Goal: Transaction & Acquisition: Purchase product/service

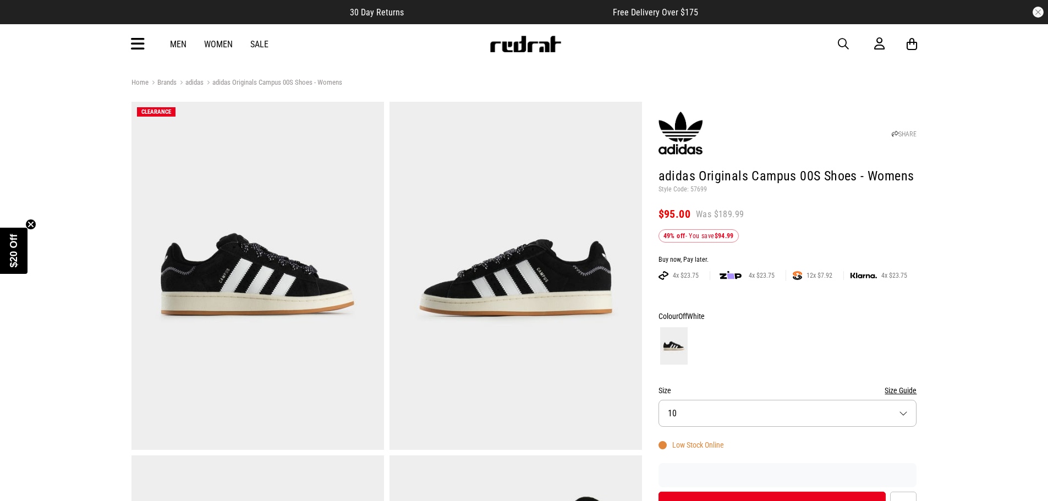
click at [262, 45] on link "Sale" at bounding box center [259, 44] width 18 height 10
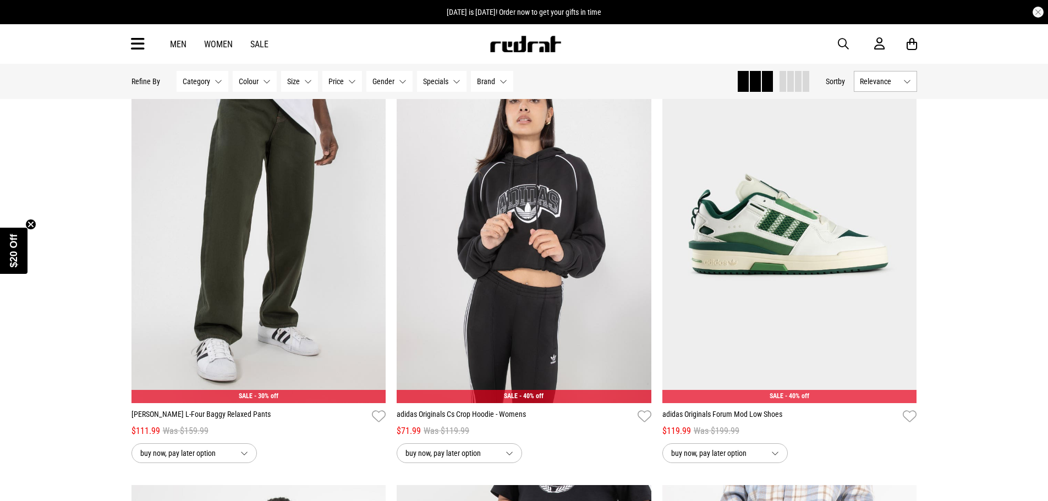
scroll to position [139, 0]
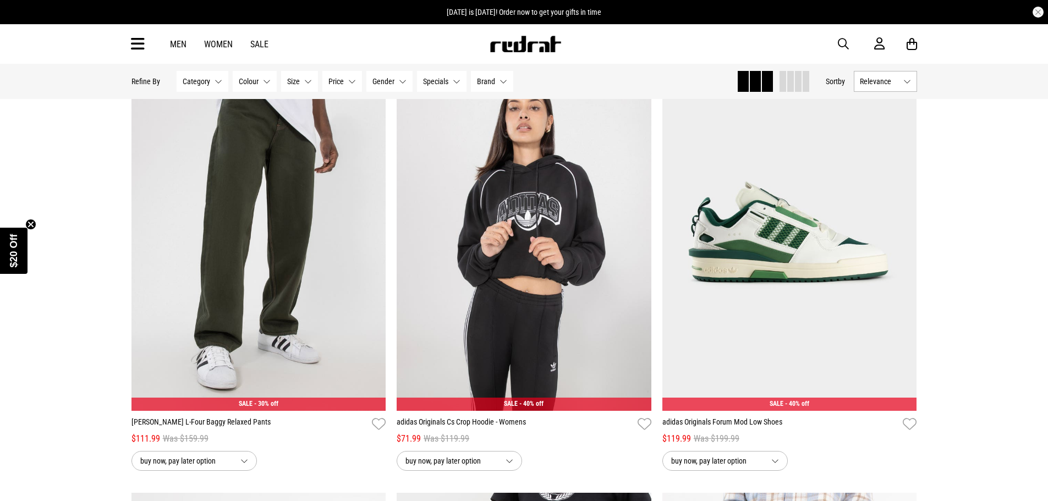
click at [172, 42] on link "Men" at bounding box center [178, 44] width 17 height 10
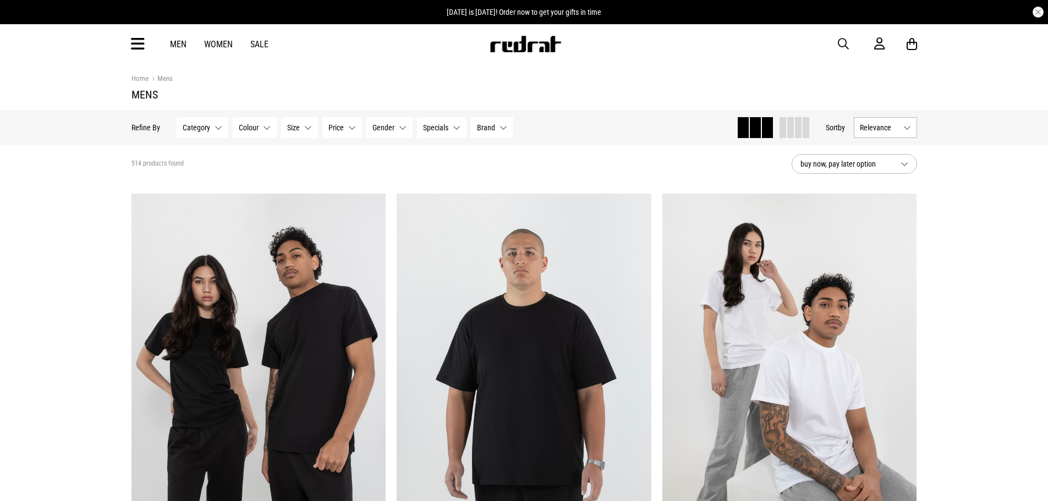
click at [206, 124] on span "Category" at bounding box center [197, 127] width 28 height 9
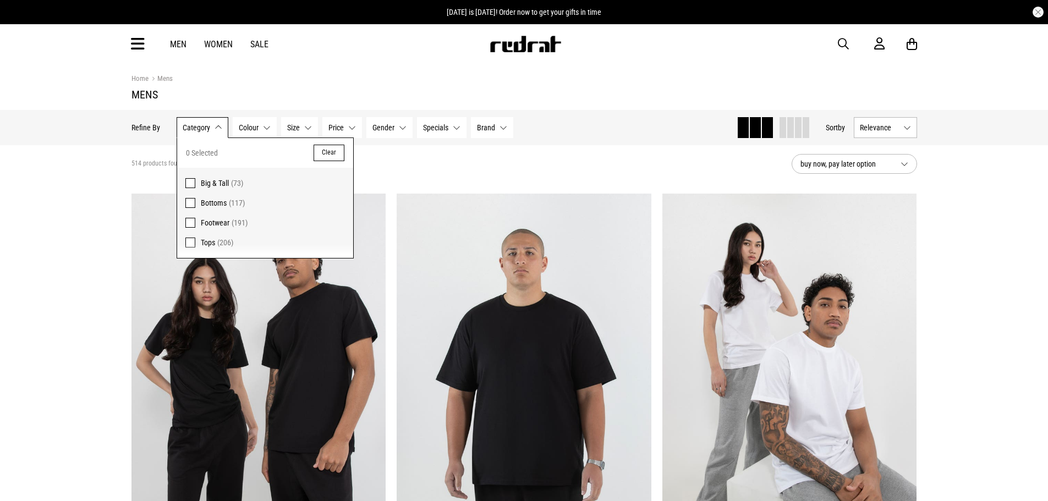
click at [185, 223] on span at bounding box center [190, 223] width 10 height 10
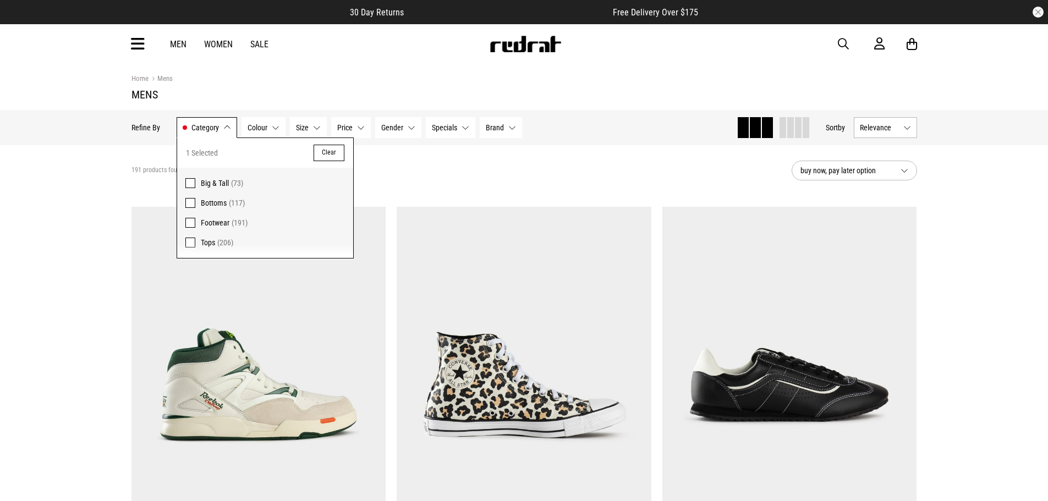
click at [270, 124] on button "Colour None selected" at bounding box center [264, 127] width 44 height 21
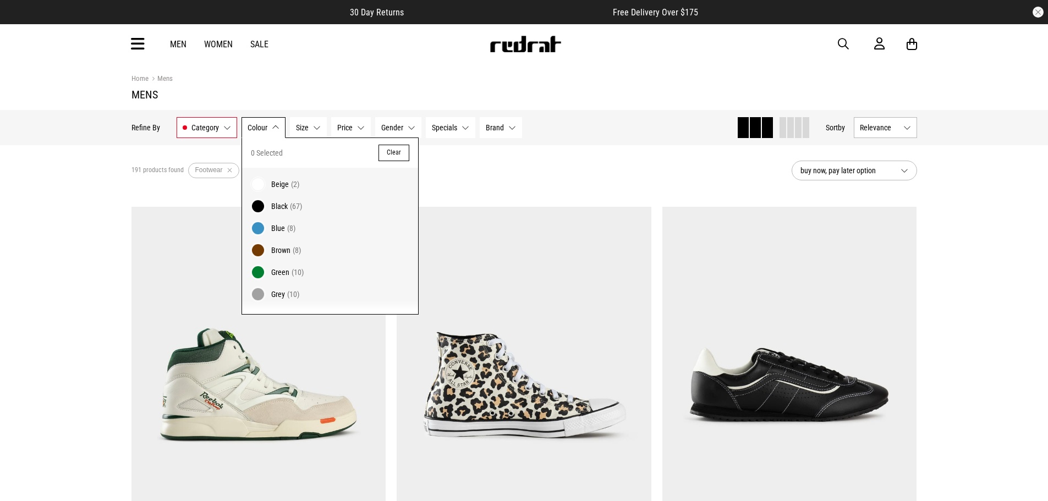
click at [309, 96] on h1 "Mens" at bounding box center [525, 94] width 786 height 13
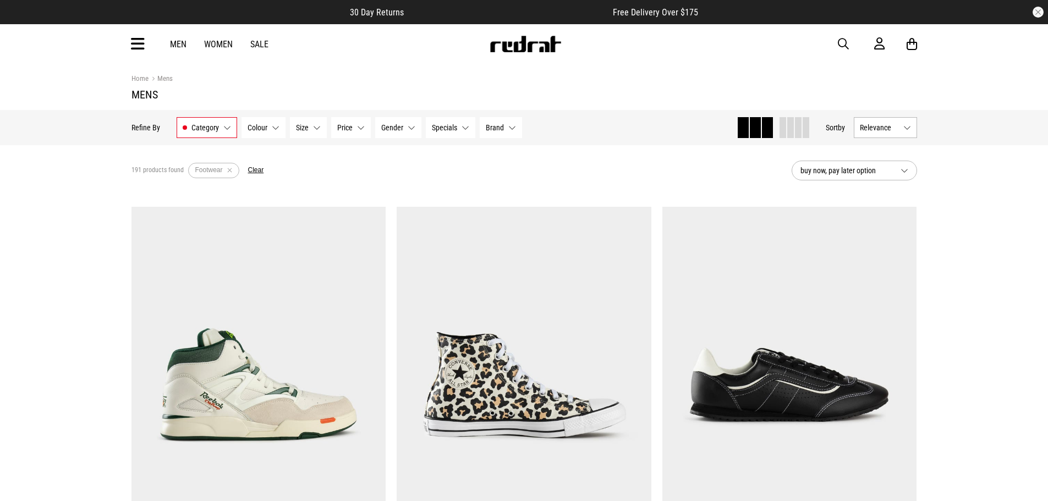
click at [510, 126] on button "Brand None selected" at bounding box center [501, 127] width 42 height 21
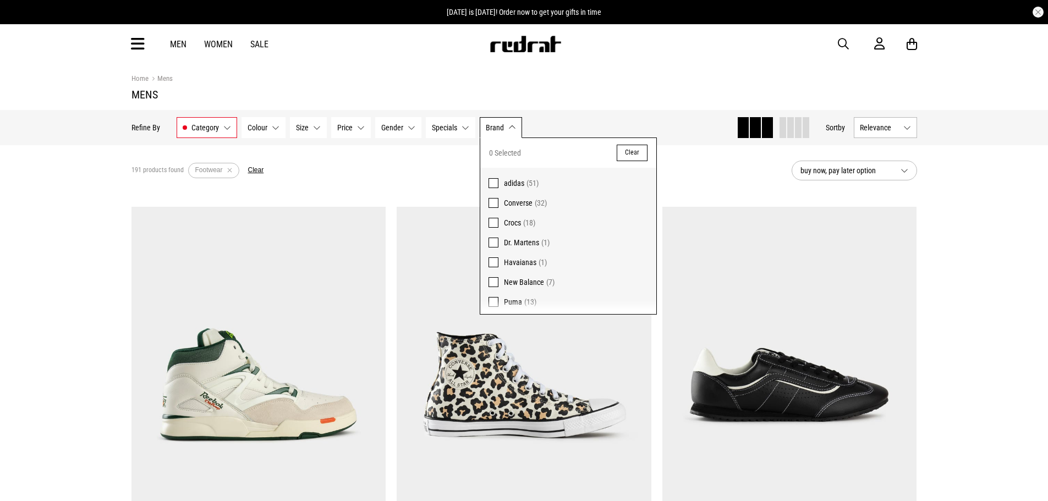
click at [492, 181] on span at bounding box center [494, 183] width 10 height 10
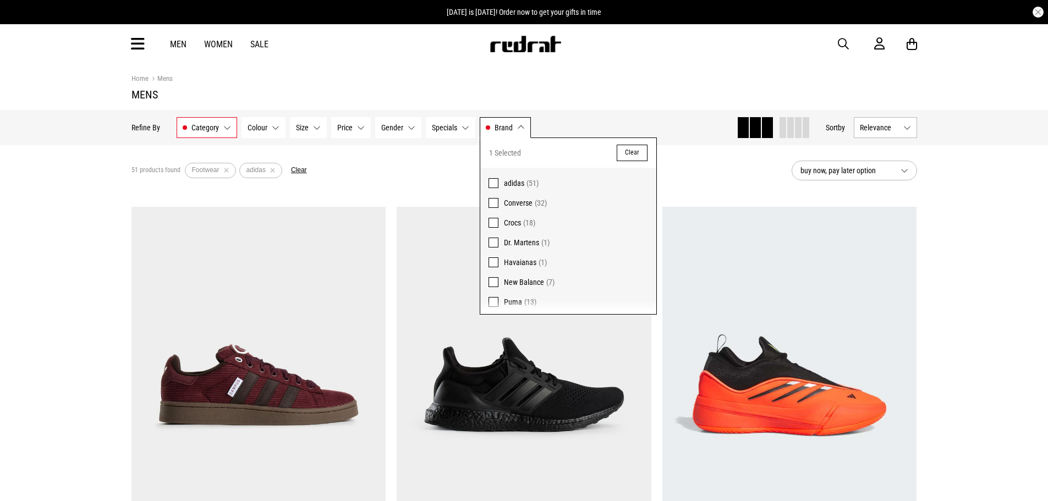
click at [577, 94] on h1 "Mens" at bounding box center [525, 94] width 786 height 13
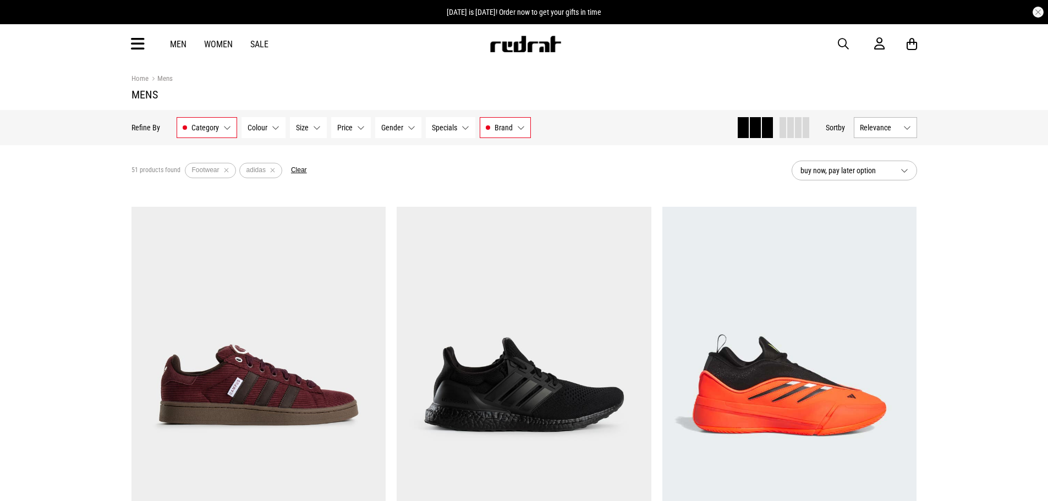
click at [900, 129] on button "Relevance" at bounding box center [885, 127] width 63 height 21
click at [593, 163] on div "51 products found Active Filters Footwear adidas Clear" at bounding box center [458, 170] width 652 height 33
click at [870, 170] on span "buy now, pay later option" at bounding box center [846, 170] width 91 height 13
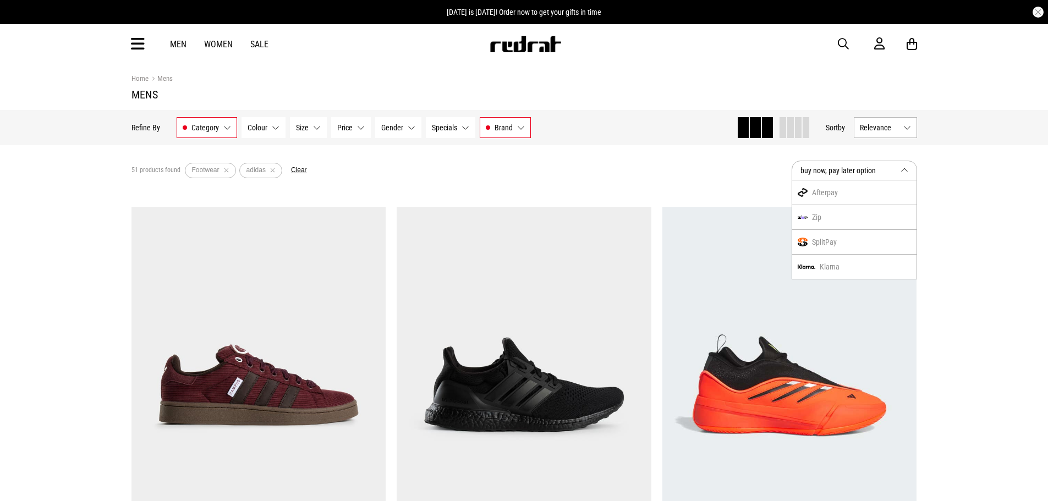
click at [623, 188] on section "51 products found Active Filters Footwear adidas Clear buy now, pay later optio…" at bounding box center [524, 170] width 803 height 51
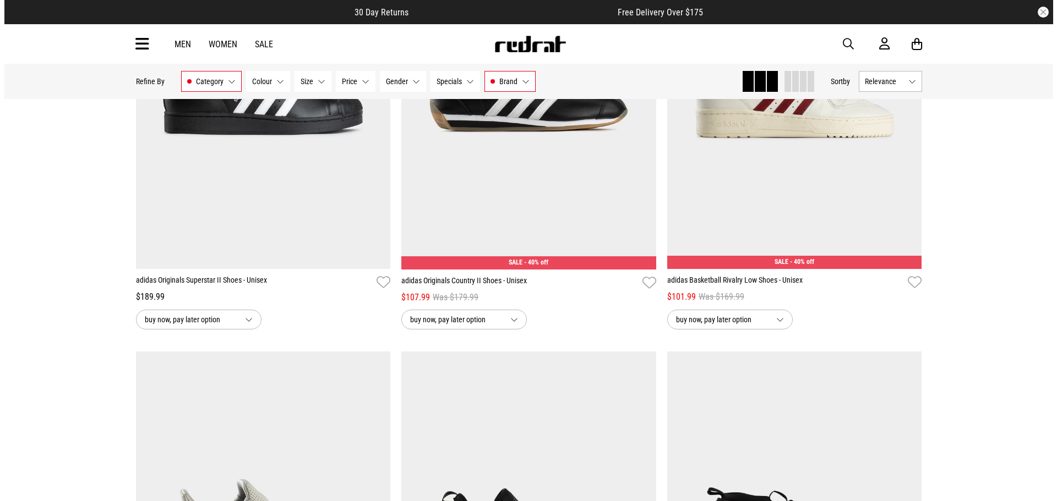
scroll to position [1156, 0]
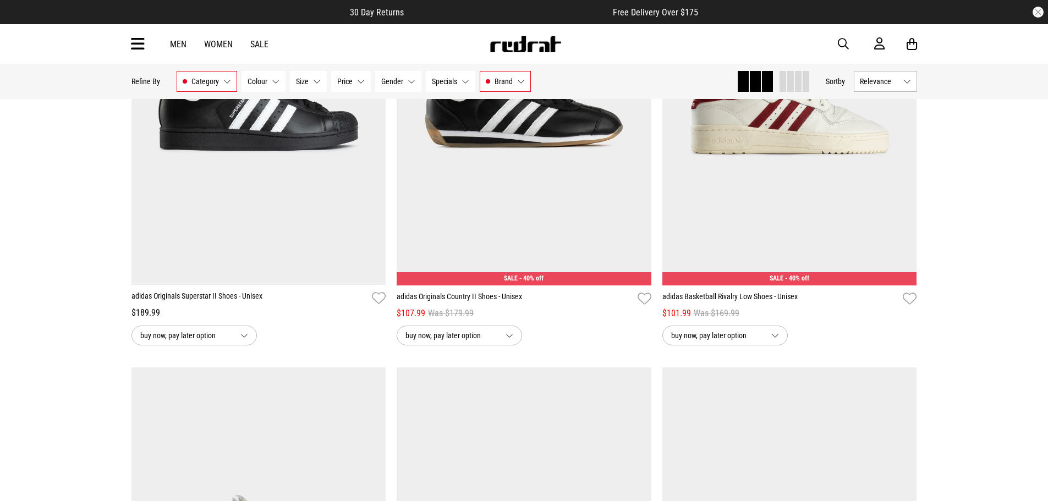
click at [837, 42] on div "Men Women Sale Sign in New Back Footwear Back Mens Back Womens Back Youth & Kid…" at bounding box center [524, 44] width 803 height 40
click at [843, 40] on span "button" at bounding box center [843, 43] width 11 height 13
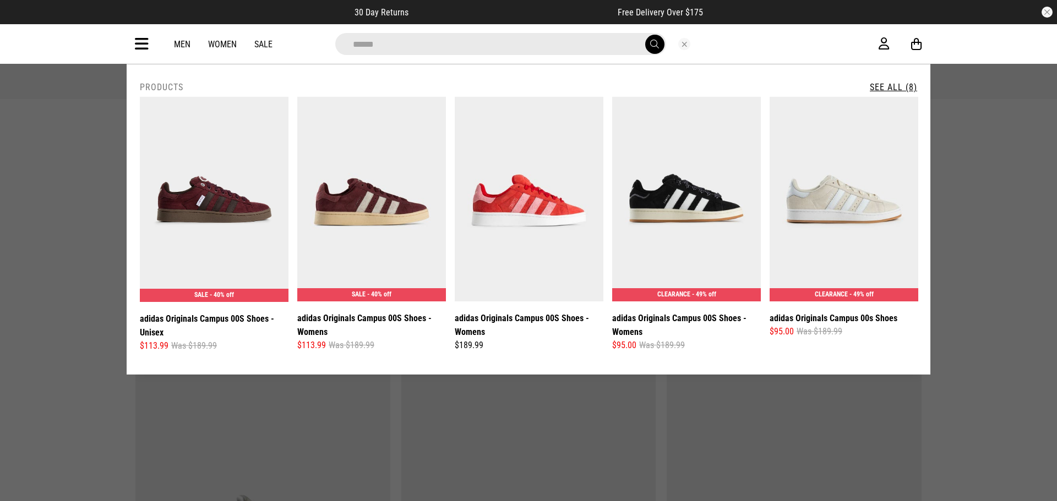
type input "******"
click at [645, 35] on button "submit" at bounding box center [654, 44] width 19 height 19
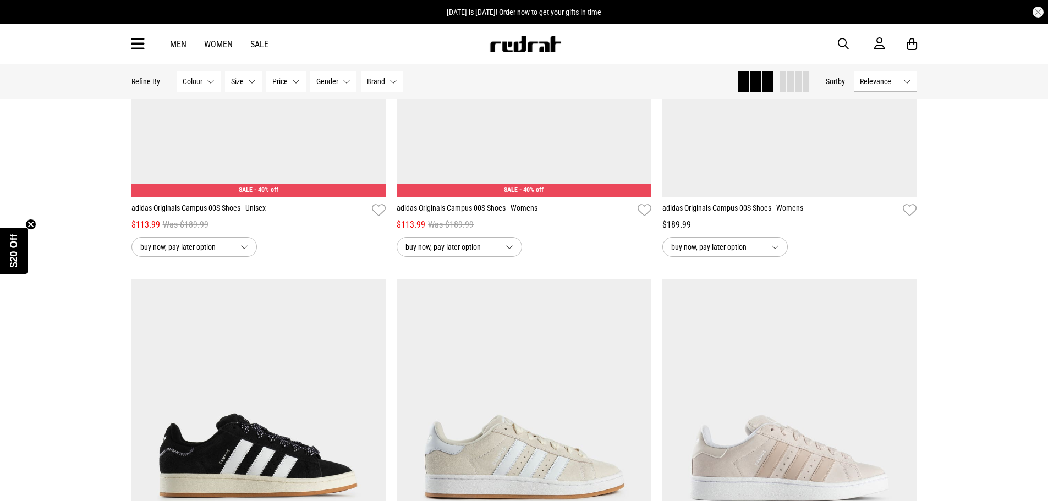
scroll to position [267, 0]
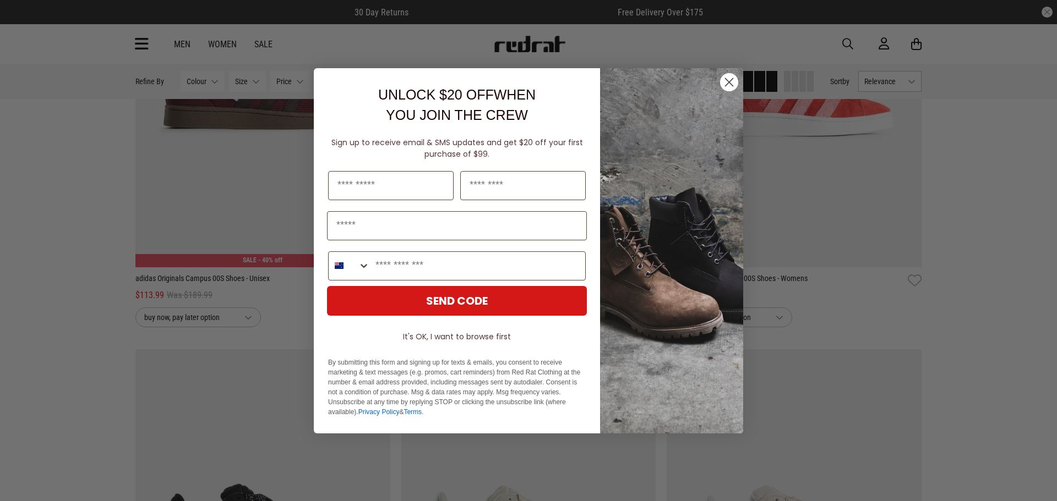
click at [723, 84] on circle "Close dialog" at bounding box center [729, 82] width 18 height 18
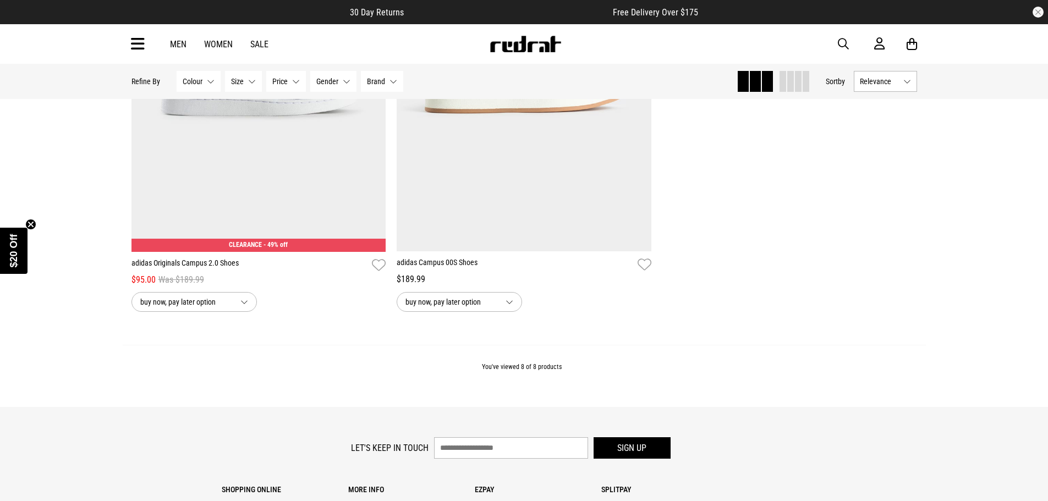
scroll to position [1027, 0]
